Goal: Task Accomplishment & Management: Manage account settings

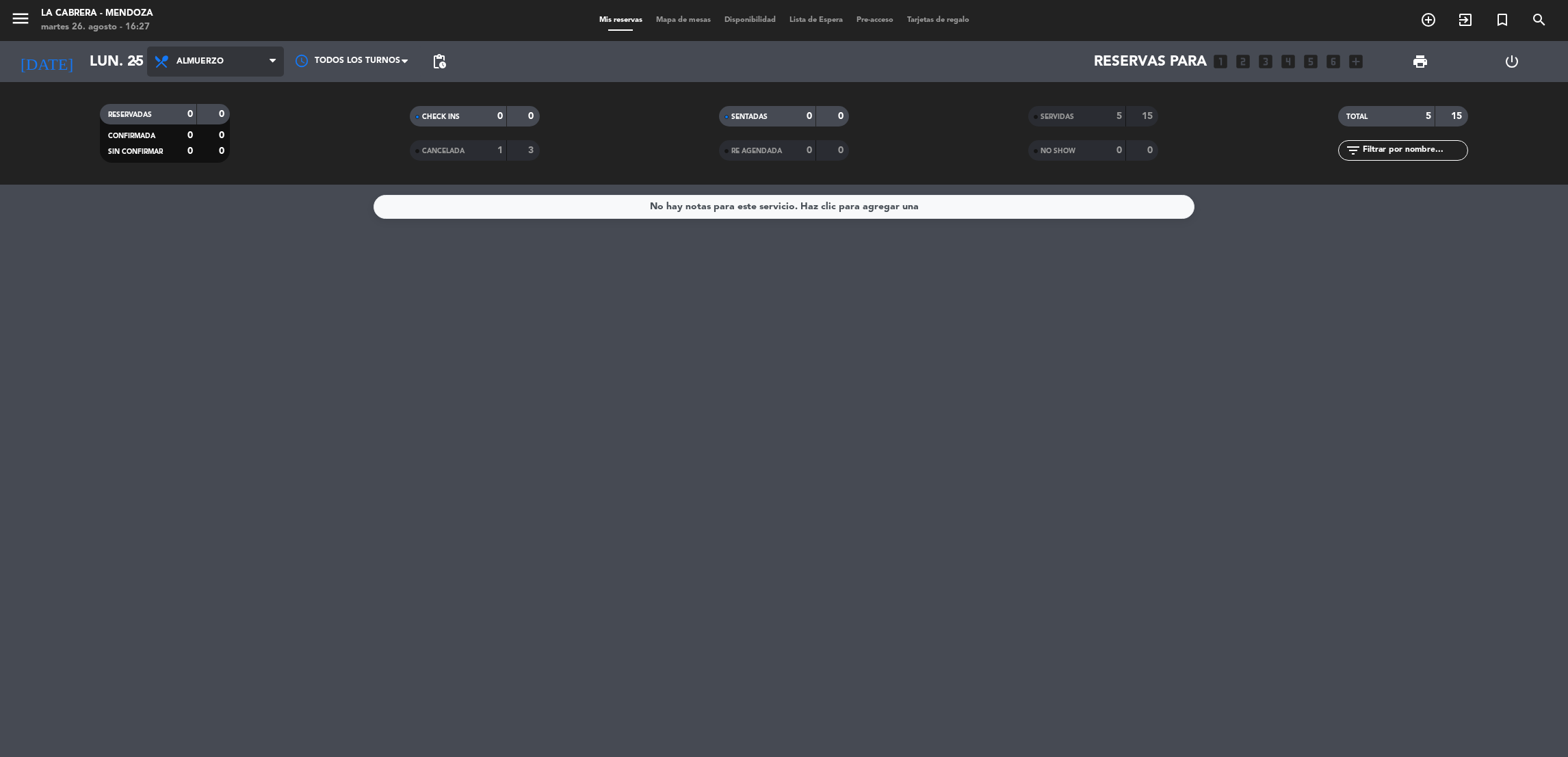
click at [237, 58] on span "Almuerzo" at bounding box center [215, 61] width 136 height 30
click at [247, 138] on div "menu LA [PERSON_NAME] - [PERSON_NAME][DATE] 26. agosto - 16:27 Mis reservas Map…" at bounding box center [784, 92] width 1568 height 185
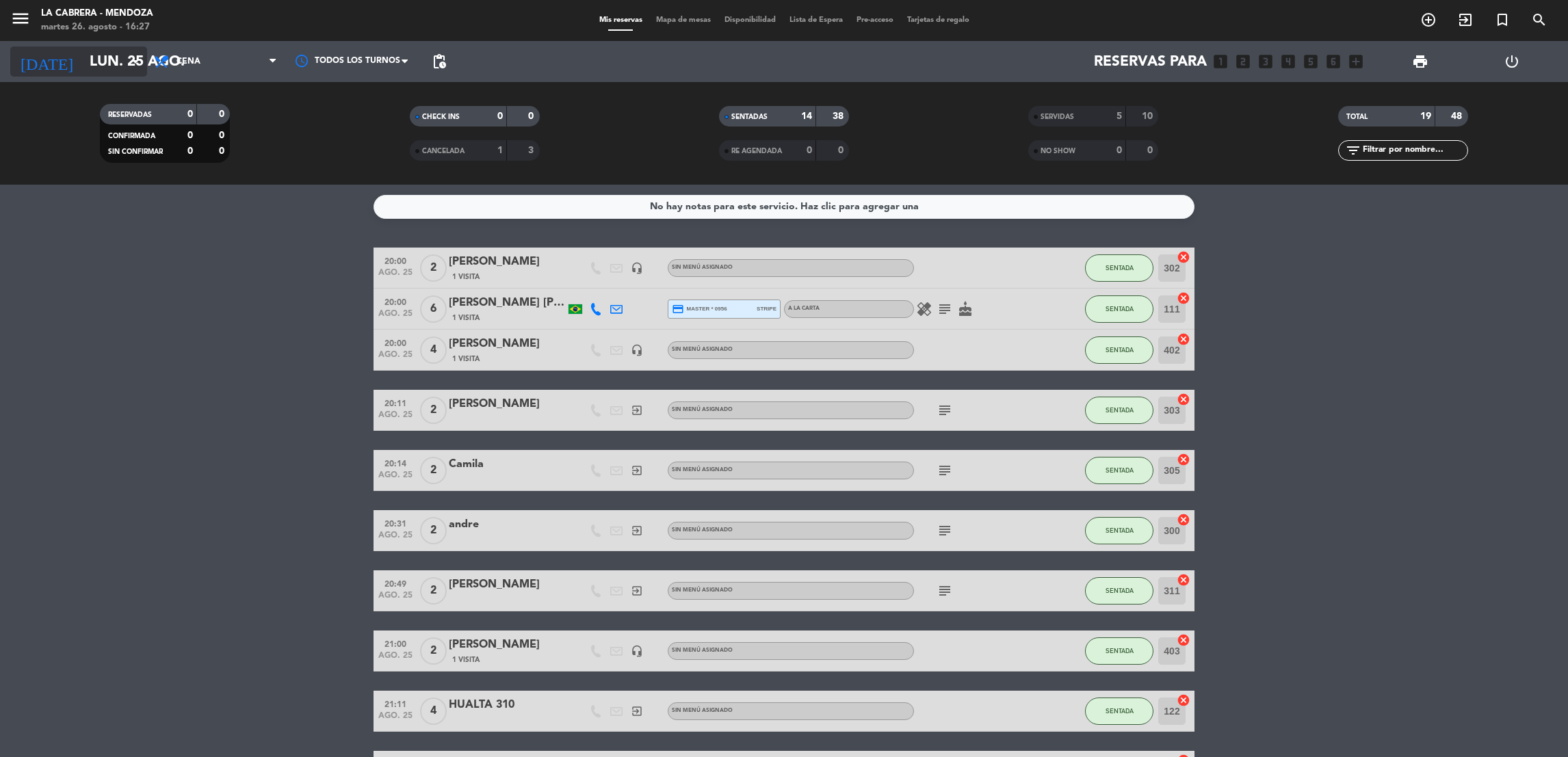
click at [92, 70] on input "lun. 25 ago." at bounding box center [177, 62] width 188 height 31
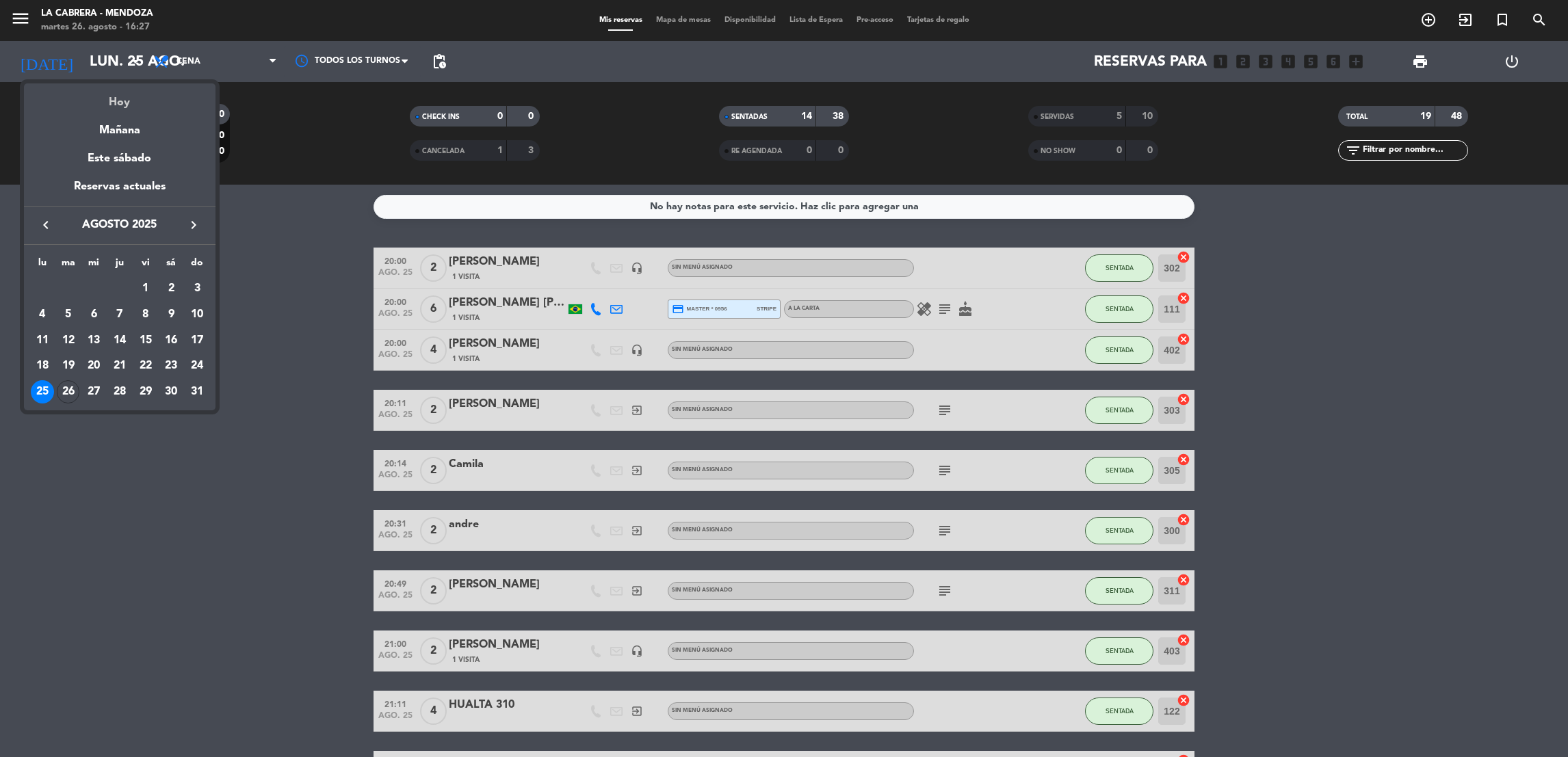
click at [114, 102] on div "Hoy" at bounding box center [120, 97] width 192 height 28
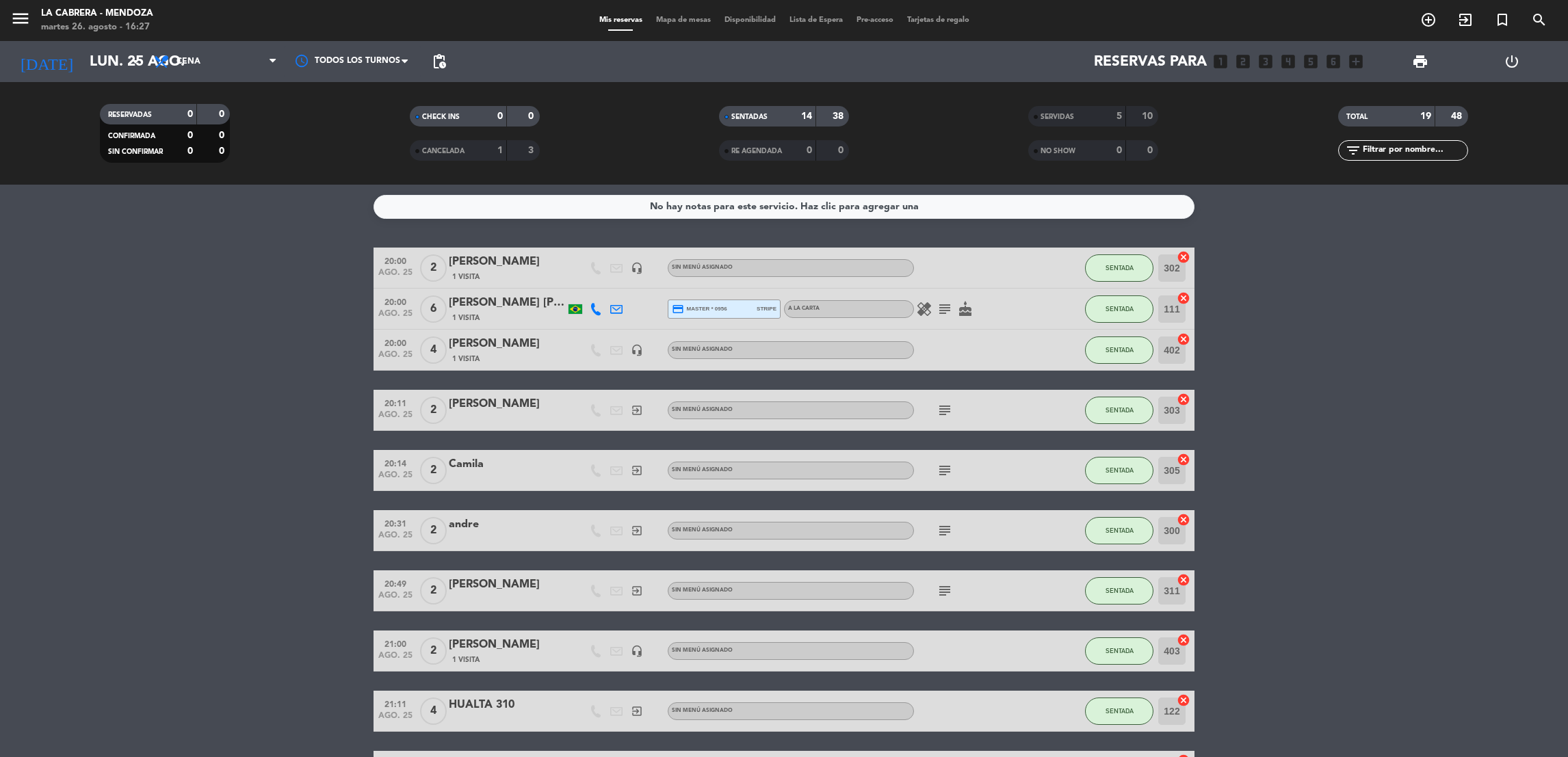
type input "[DATE]"
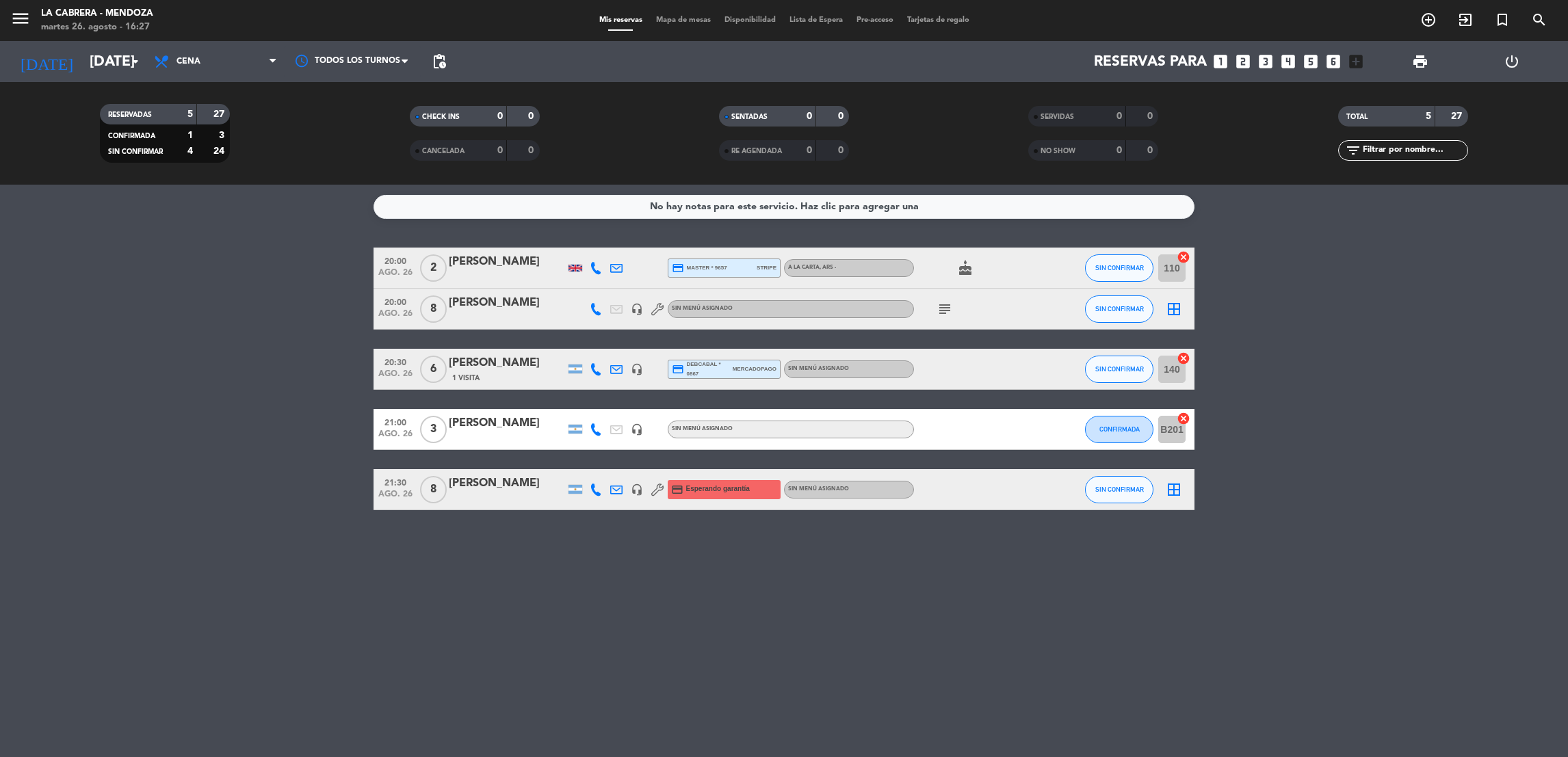
click at [937, 305] on icon "subject" at bounding box center [945, 309] width 16 height 16
click at [431, 73] on span "pending_actions" at bounding box center [439, 61] width 27 height 27
click at [433, 58] on span "pending_actions" at bounding box center [438, 61] width 16 height 16
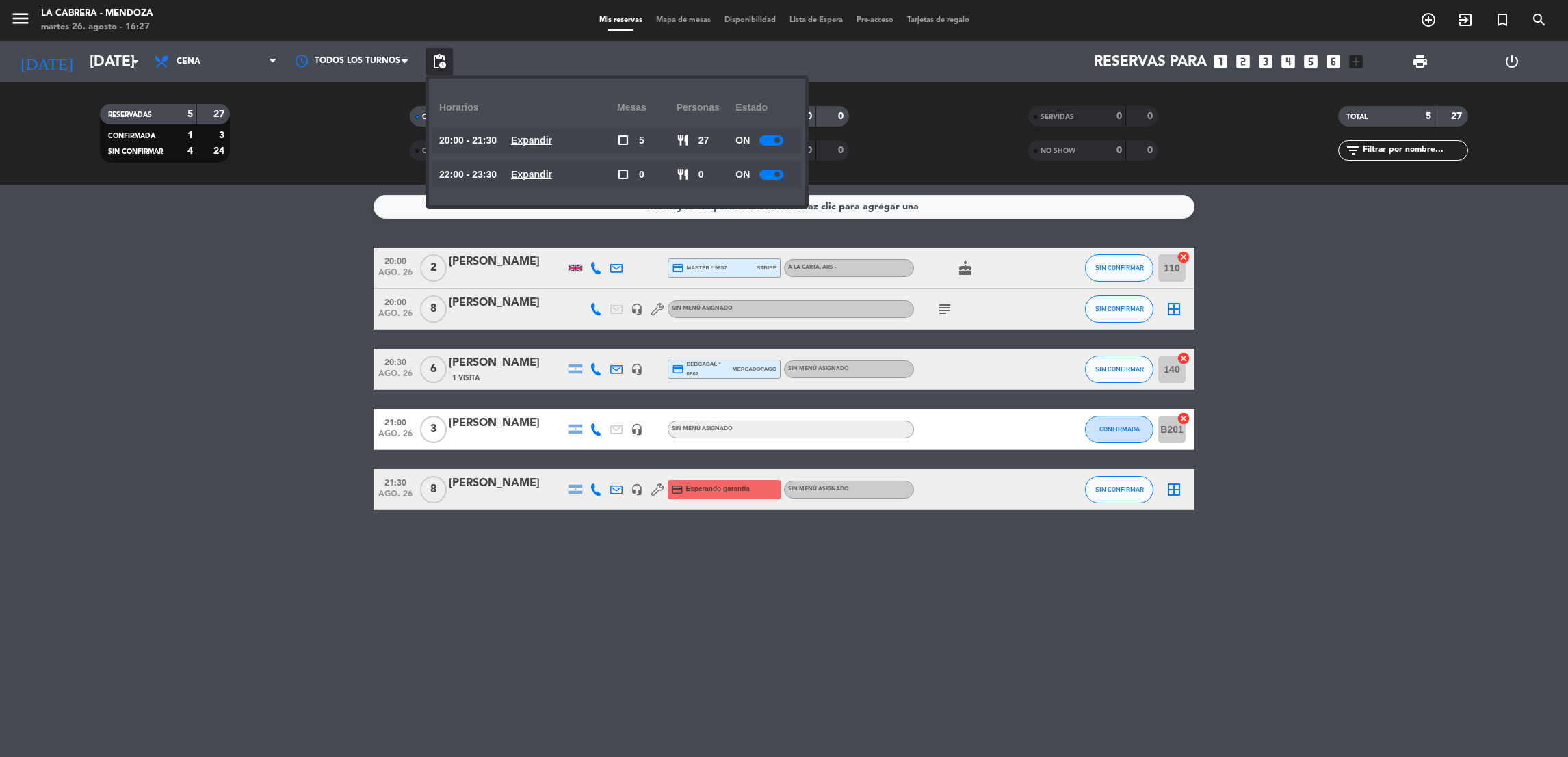
click at [767, 143] on div at bounding box center [771, 140] width 24 height 11
click at [991, 78] on div "Reservas para looks_one looks_two looks_3 looks_4 looks_5 looks_6 add_box" at bounding box center [911, 61] width 917 height 41
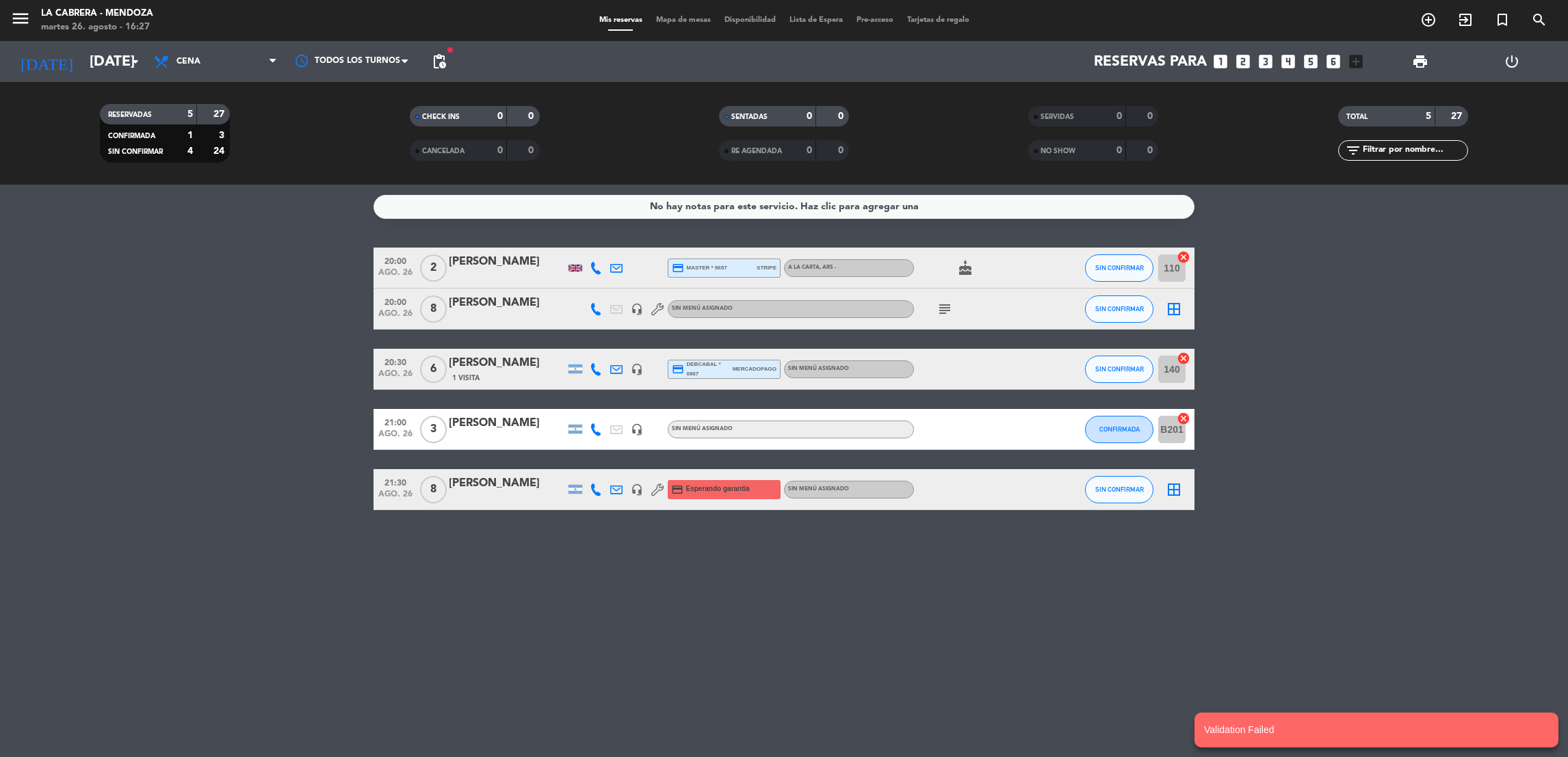
click at [1417, 448] on bookings-row "20:00 [DATE] 2 [PERSON_NAME] credit_card master * 9657 stripe A LA CARTA , ARS …" at bounding box center [784, 378] width 1568 height 262
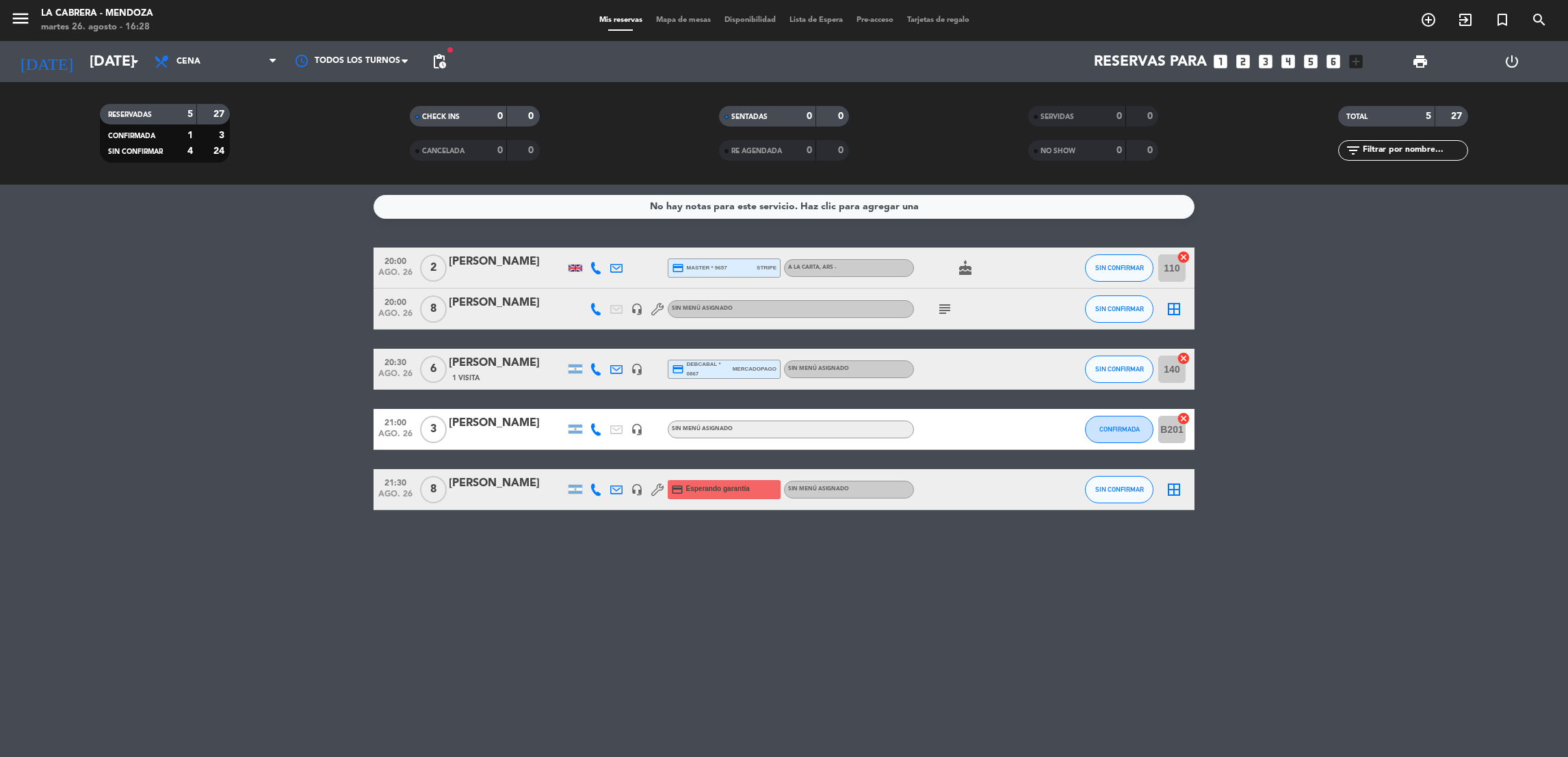
drag, startPoint x: 1192, startPoint y: 752, endPoint x: 1167, endPoint y: 743, distance: 26.6
click at [1192, 752] on div "No hay notas para este servicio. Haz clic para agregar una 20:00 [DATE] 2 [PERS…" at bounding box center [784, 471] width 1568 height 573
